Goal: Information Seeking & Learning: Learn about a topic

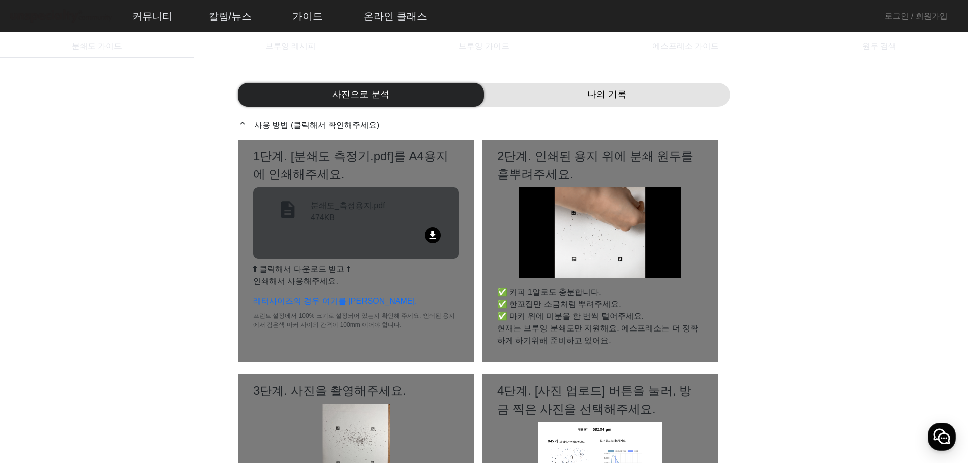
drag, startPoint x: 968, startPoint y: 93, endPoint x: 956, endPoint y: 111, distance: 21.1
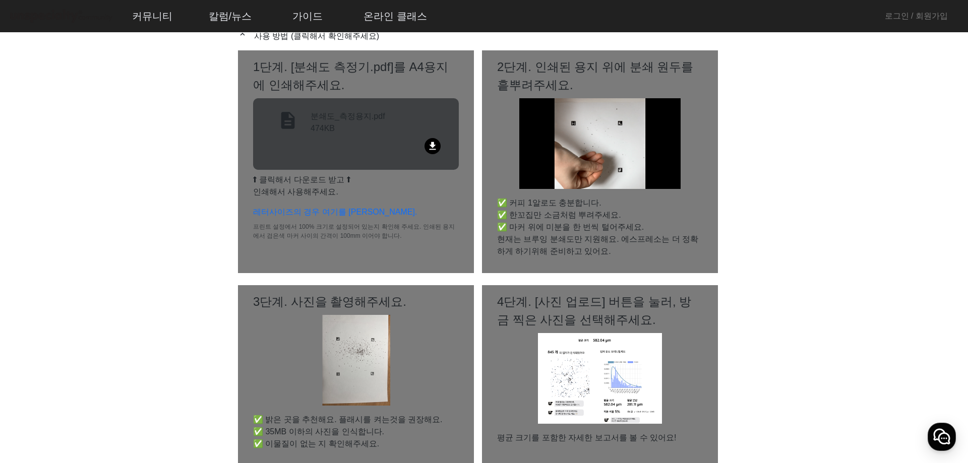
scroll to position [101, 0]
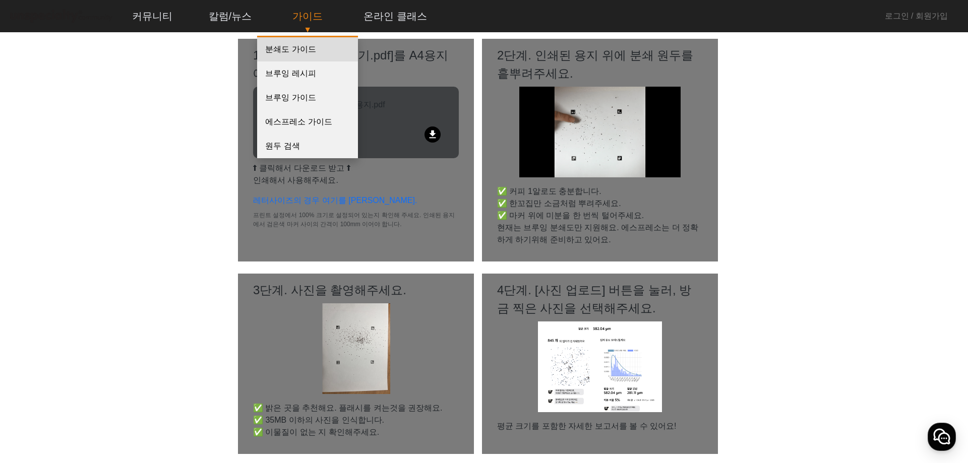
click at [292, 49] on link "분쇄도 가이드" at bounding box center [307, 49] width 101 height 24
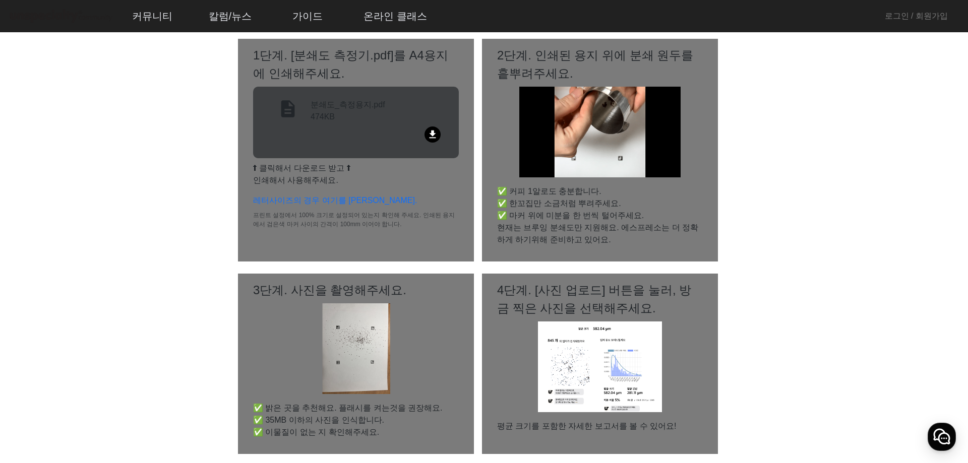
click at [425, 135] on mat-icon "file_download" at bounding box center [433, 135] width 16 height 16
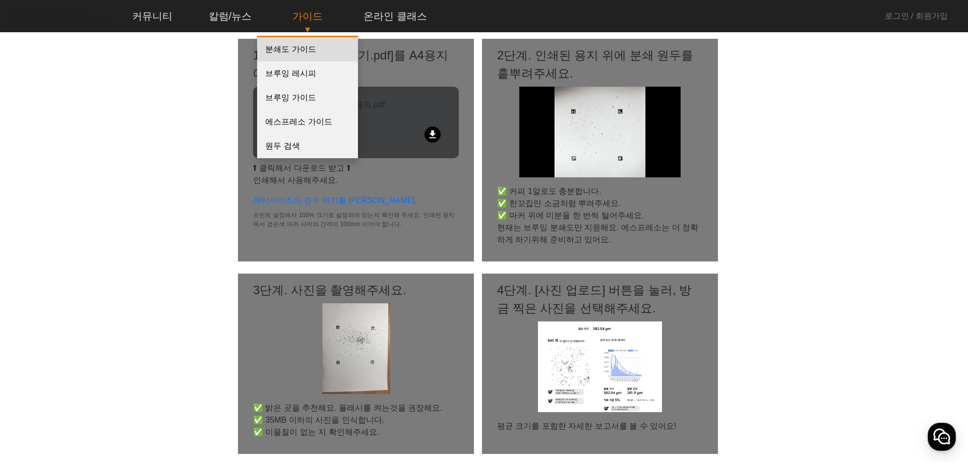
click at [293, 54] on link "분쇄도 가이드" at bounding box center [307, 49] width 101 height 24
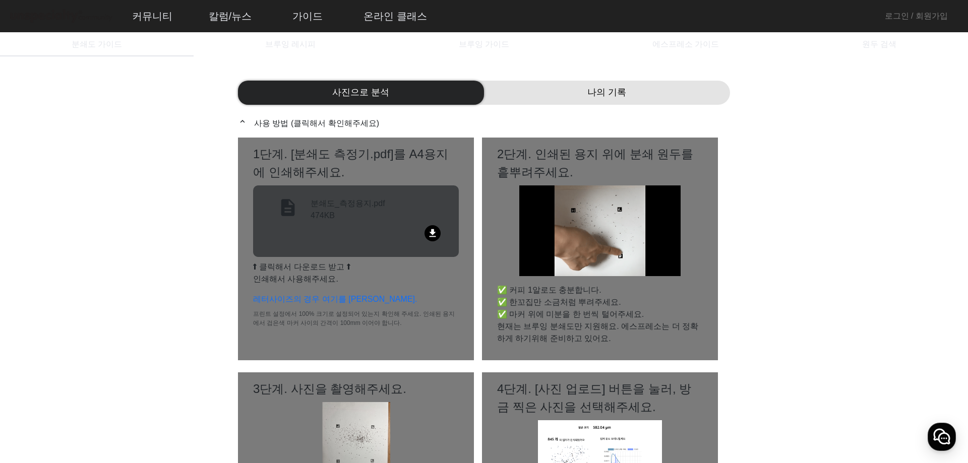
scroll to position [0, 0]
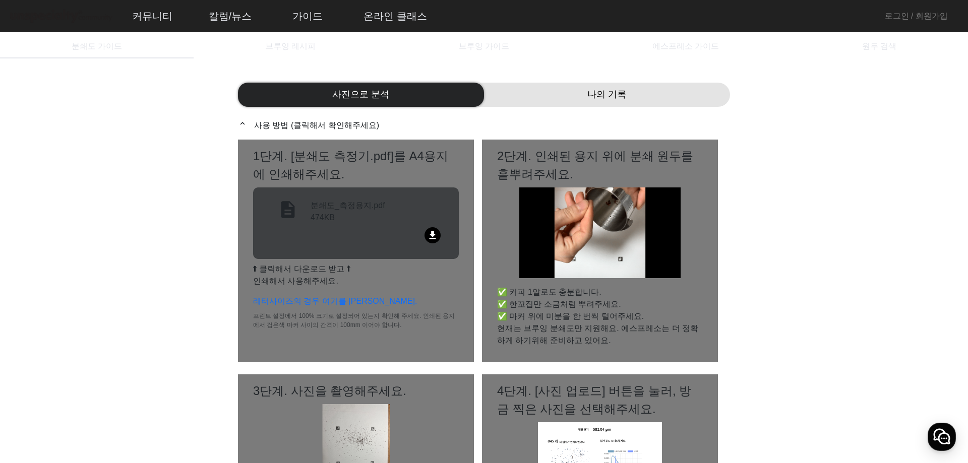
click at [578, 102] on div "나의 기록" at bounding box center [607, 95] width 246 height 24
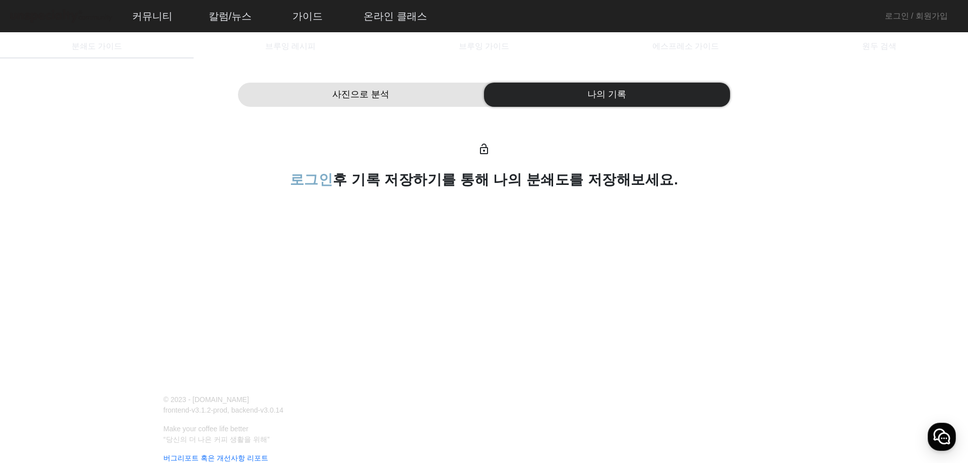
click at [453, 109] on div "사진으로 분석 나의 기록 lock_open 로그인 후 기록 저장하기를 통해 나의 분쇄도를 저장해보세요." at bounding box center [484, 136] width 492 height 131
click at [446, 104] on div "사진으로 분석" at bounding box center [361, 95] width 246 height 24
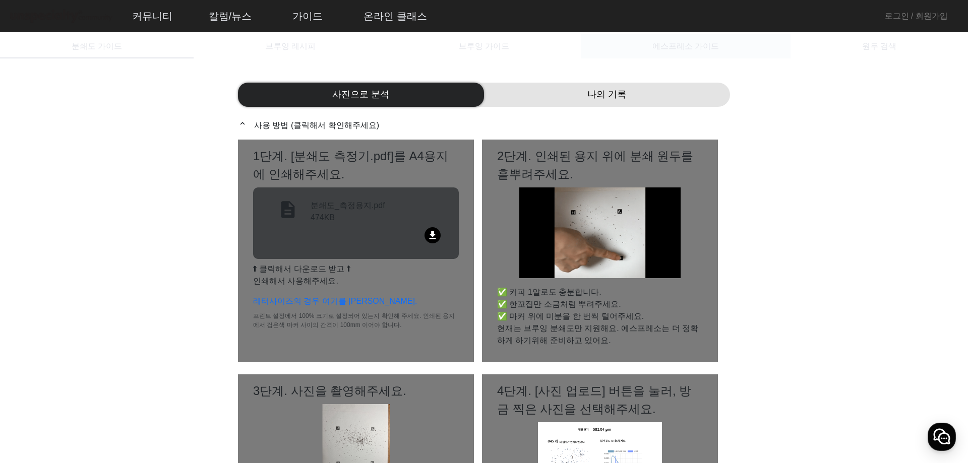
click at [700, 50] on span "에스프레소 가이드" at bounding box center [685, 46] width 67 height 8
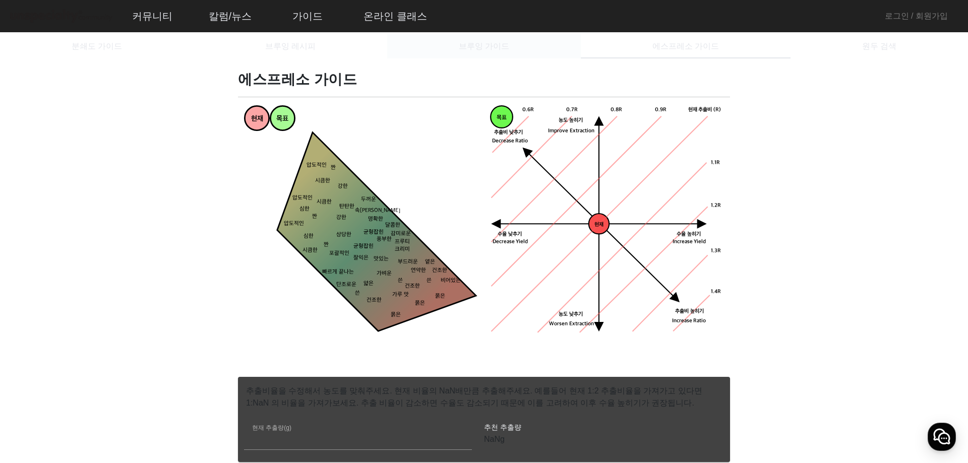
drag, startPoint x: 520, startPoint y: 46, endPoint x: 481, endPoint y: 47, distance: 39.3
click at [520, 46] on div "브루잉 가이드" at bounding box center [484, 46] width 194 height 24
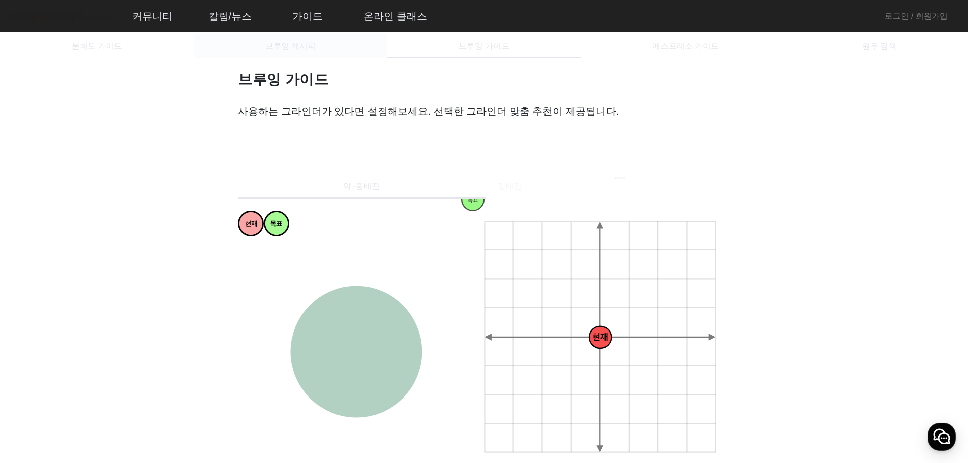
click at [323, 50] on div "브루잉 레시피" at bounding box center [291, 46] width 194 height 24
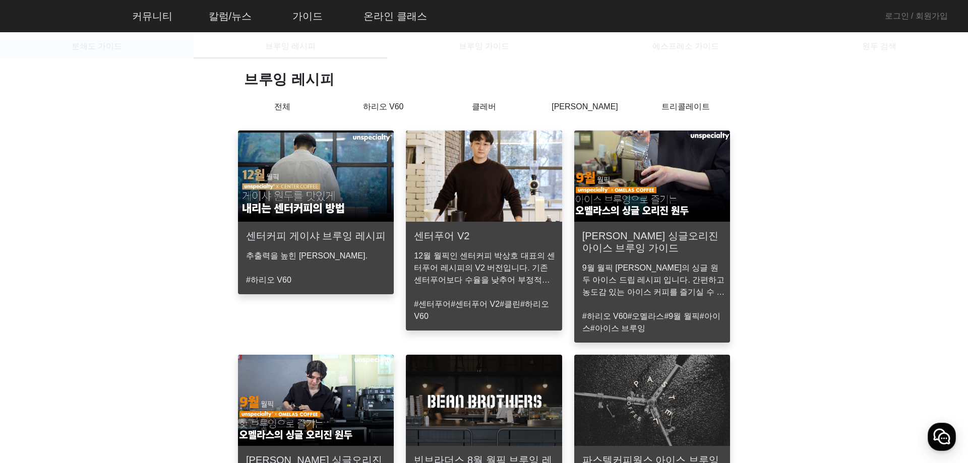
click at [120, 42] on div "분쇄도 가이드" at bounding box center [97, 46] width 194 height 24
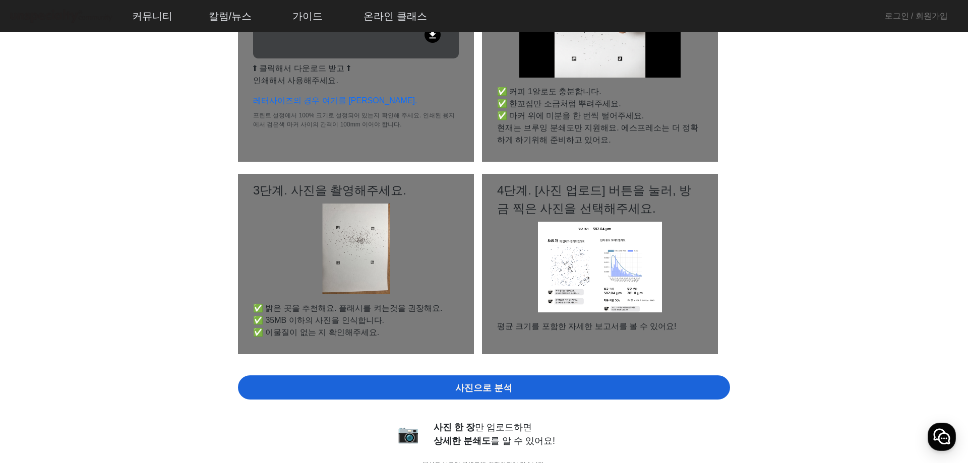
scroll to position [202, 0]
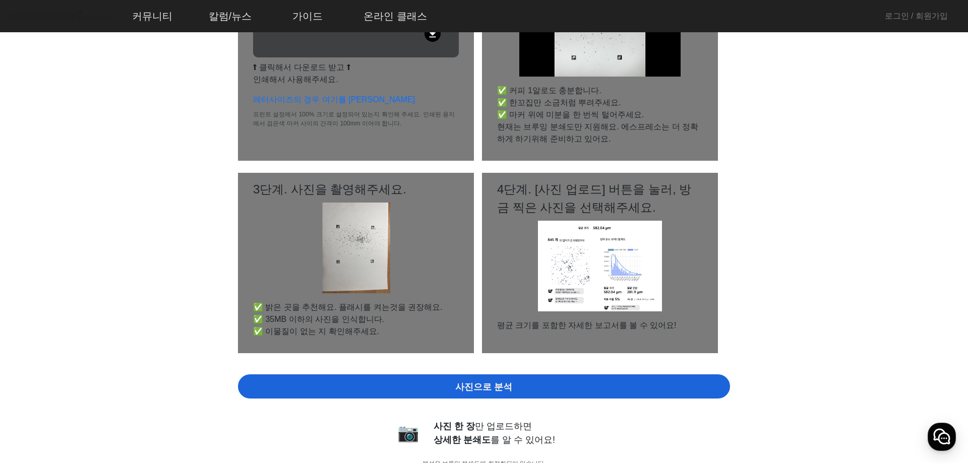
click at [499, 385] on span "사진으로 분석" at bounding box center [483, 388] width 57 height 14
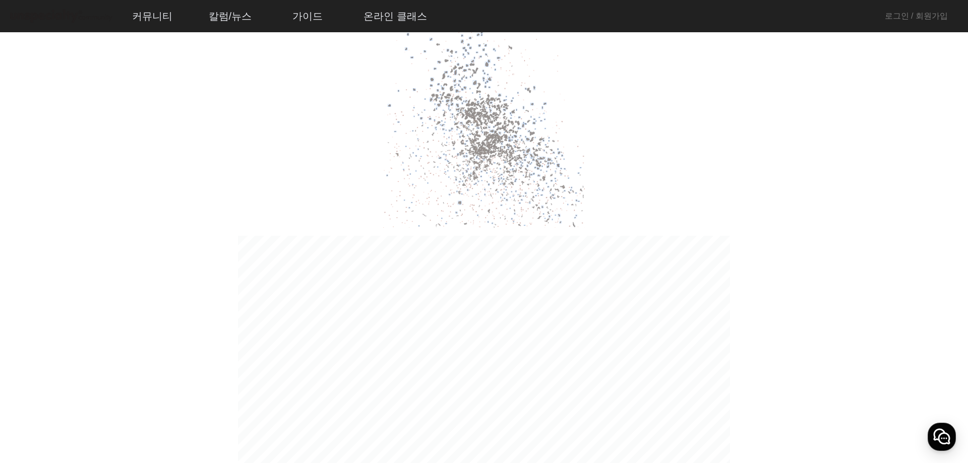
scroll to position [1059, 0]
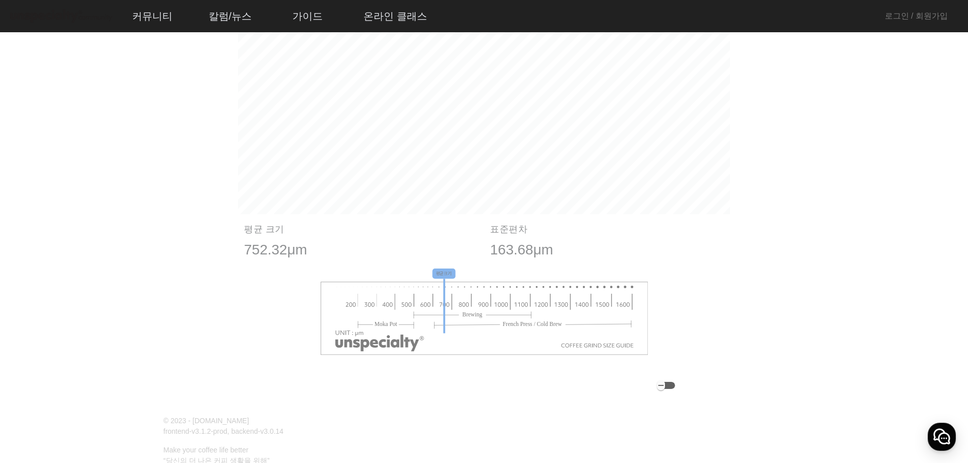
click at [672, 386] on div "button" at bounding box center [666, 385] width 18 height 7
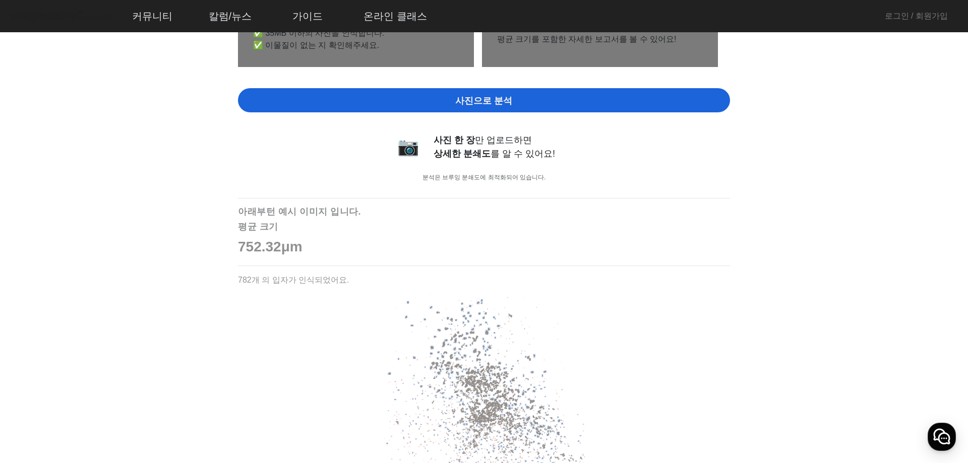
scroll to position [1130, 0]
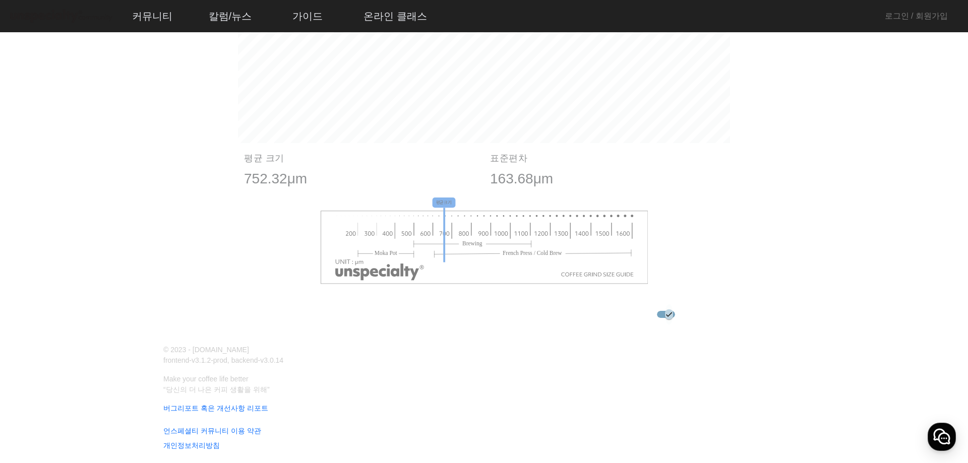
click at [675, 317] on div "button" at bounding box center [666, 314] width 18 height 7
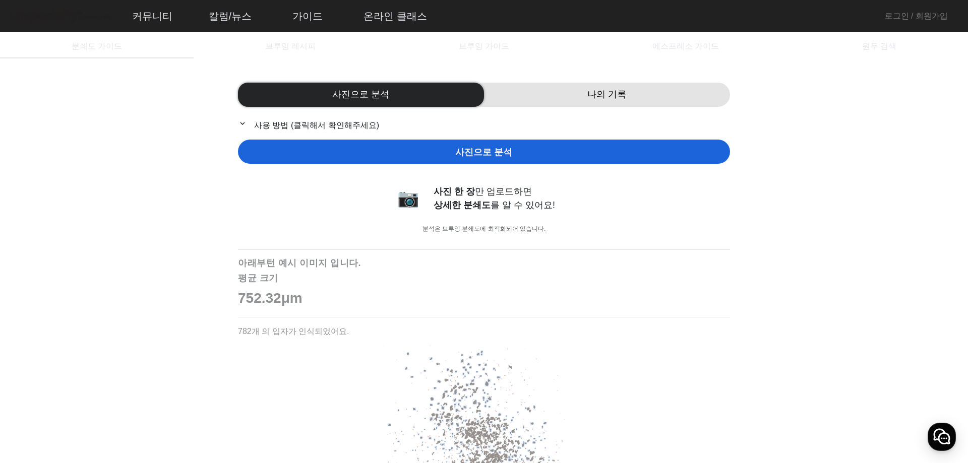
click at [449, 92] on div "사진으로 분석" at bounding box center [361, 95] width 246 height 24
click at [306, 53] on span "브루잉 레시피" at bounding box center [290, 46] width 50 height 24
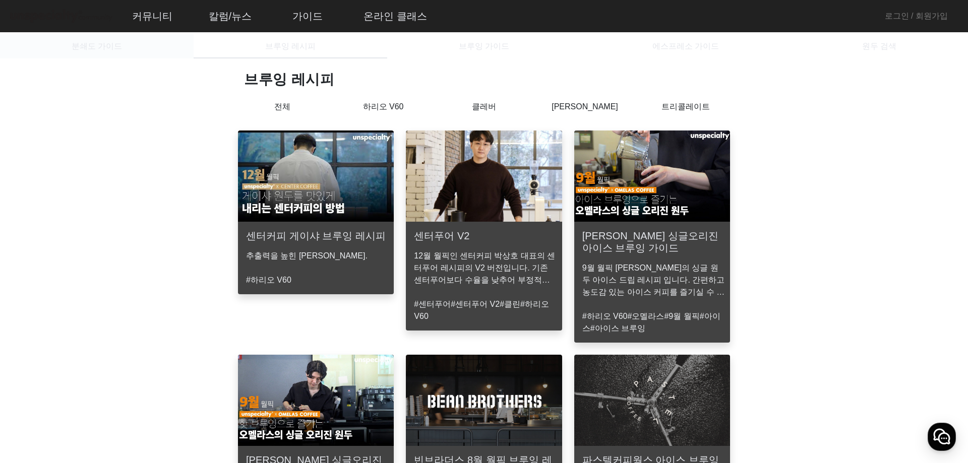
click at [170, 48] on div "분쇄도 가이드" at bounding box center [97, 46] width 194 height 24
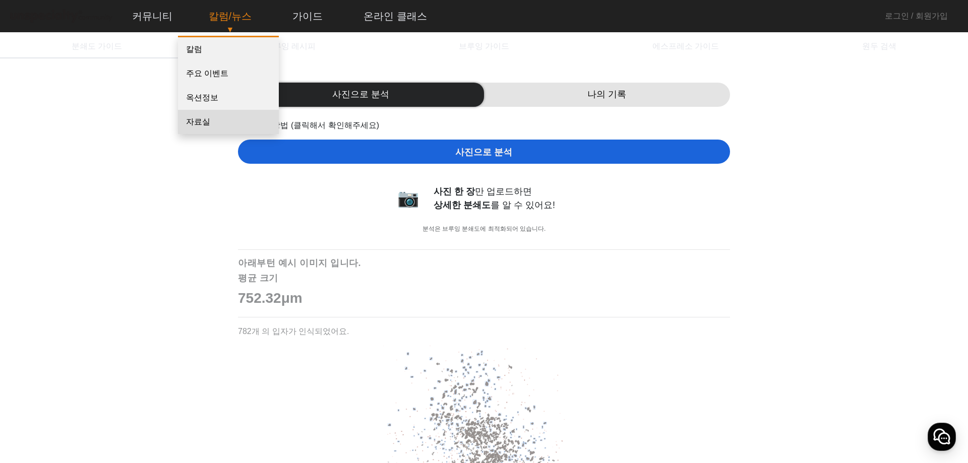
click at [220, 121] on link "자료실" at bounding box center [228, 122] width 101 height 24
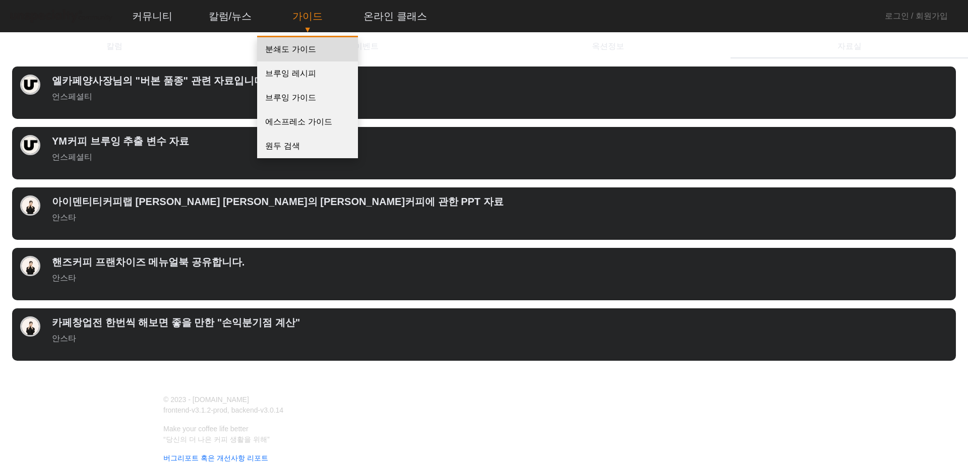
click at [307, 43] on link "분쇄도 가이드" at bounding box center [307, 49] width 101 height 24
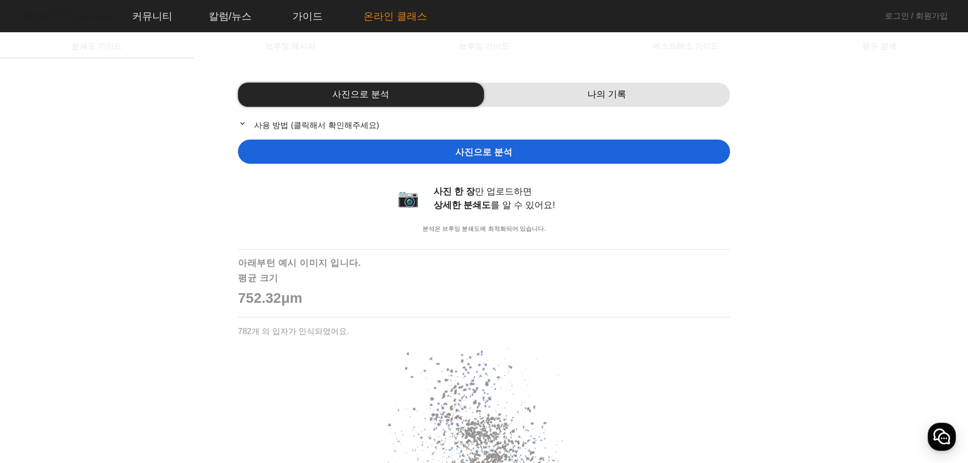
click at [412, 11] on link "온라인 클래스" at bounding box center [395, 16] width 80 height 27
